Goal: Task Accomplishment & Management: Use online tool/utility

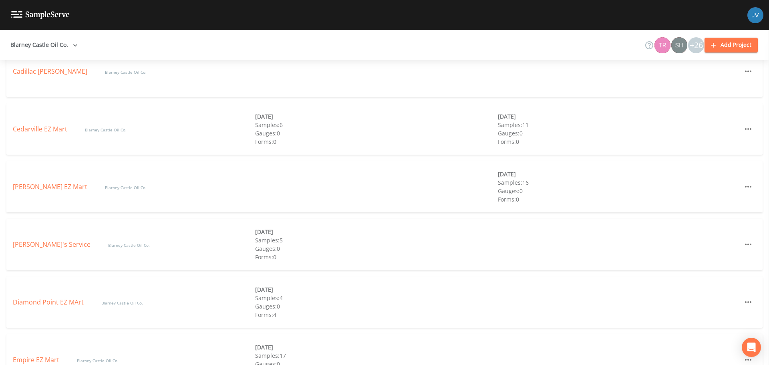
scroll to position [399, 0]
click at [54, 128] on link "Cedarville EZ Mart" at bounding box center [41, 127] width 56 height 9
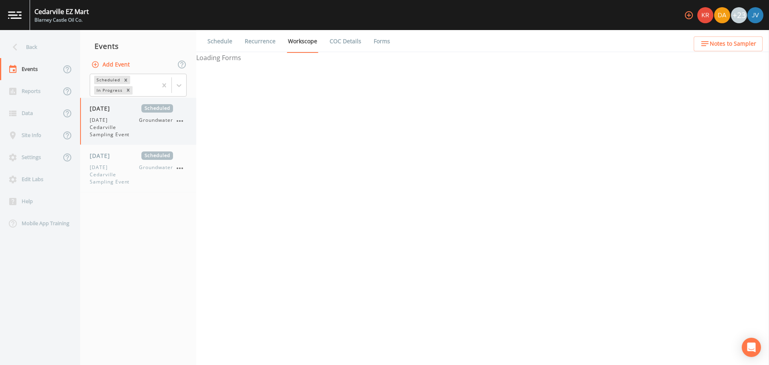
select select "4f082be6-97a7-4f70-a81f-c26a4e896ad7"
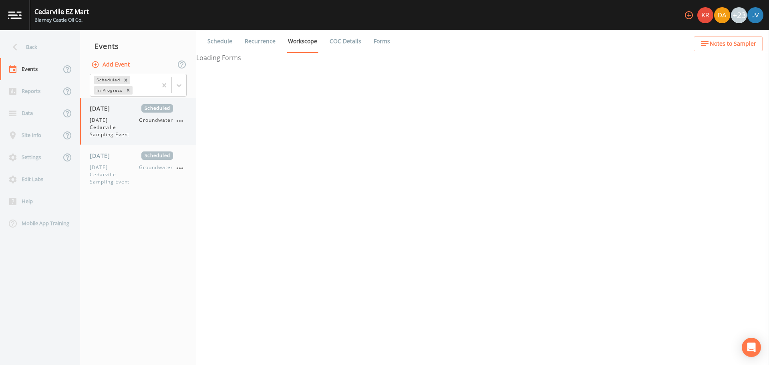
select select "4f082be6-97a7-4f70-a81f-c26a4e896ad7"
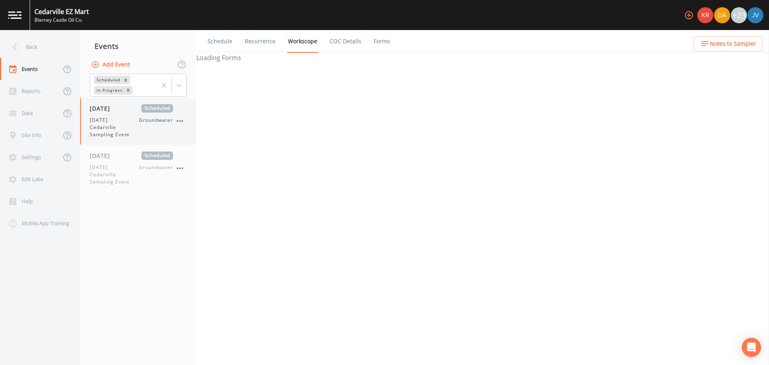
select select "d1353bd6-e69c-47f2-b562-038a0934dacb"
